Goal: Task Accomplishment & Management: Use online tool/utility

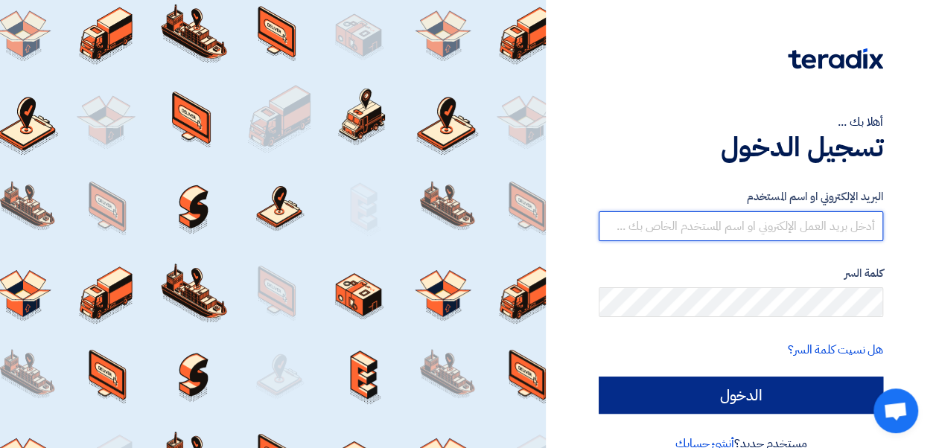
type input "[EMAIL_ADDRESS][DOMAIN_NAME][GEOGRAPHIC_DATA]"
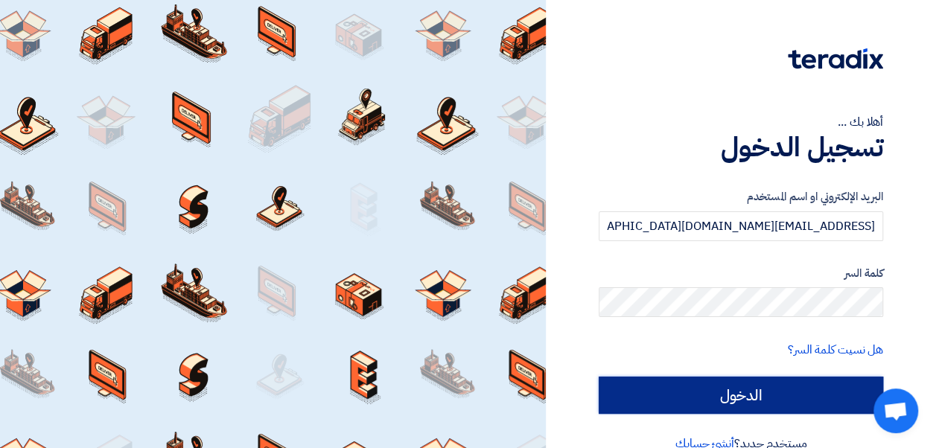
click at [736, 398] on input "الدخول" at bounding box center [741, 395] width 284 height 37
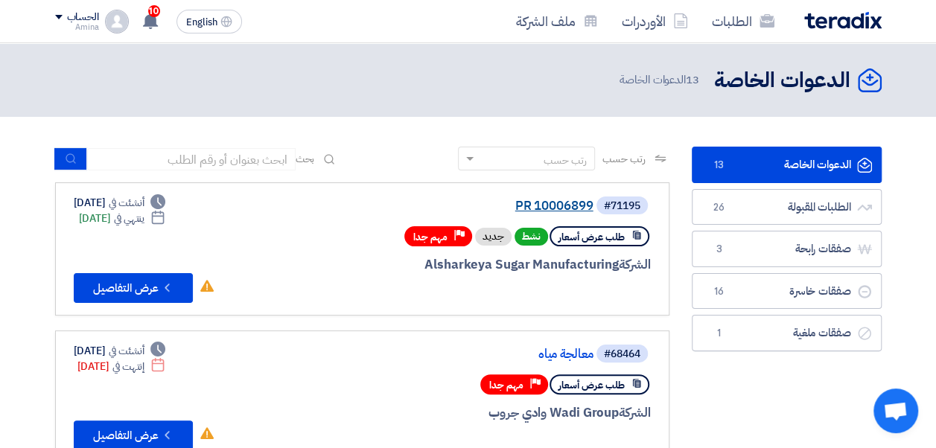
click at [539, 203] on link "PR 10006899" at bounding box center [445, 206] width 298 height 13
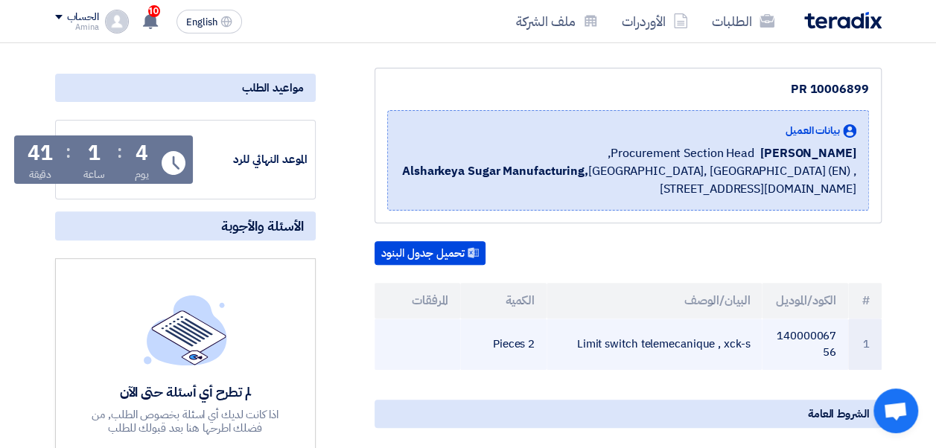
scroll to position [223, 0]
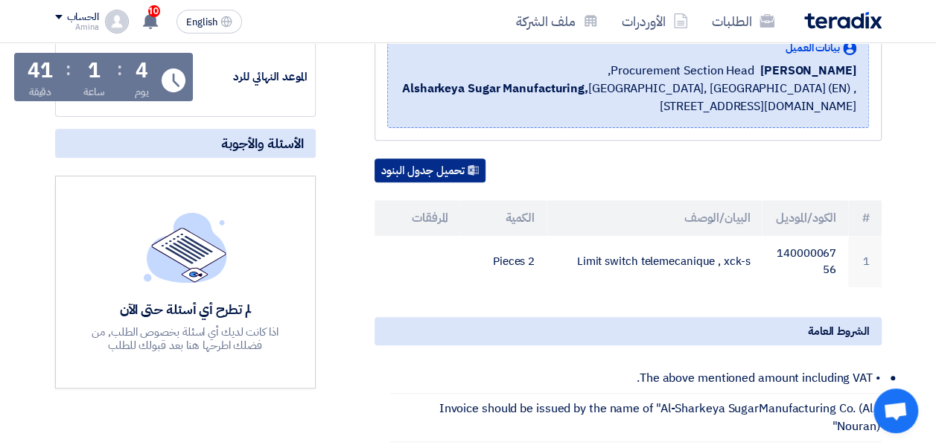
click at [445, 161] on button "تحميل جدول البنود" at bounding box center [430, 171] width 111 height 24
